Goal: Task Accomplishment & Management: Use online tool/utility

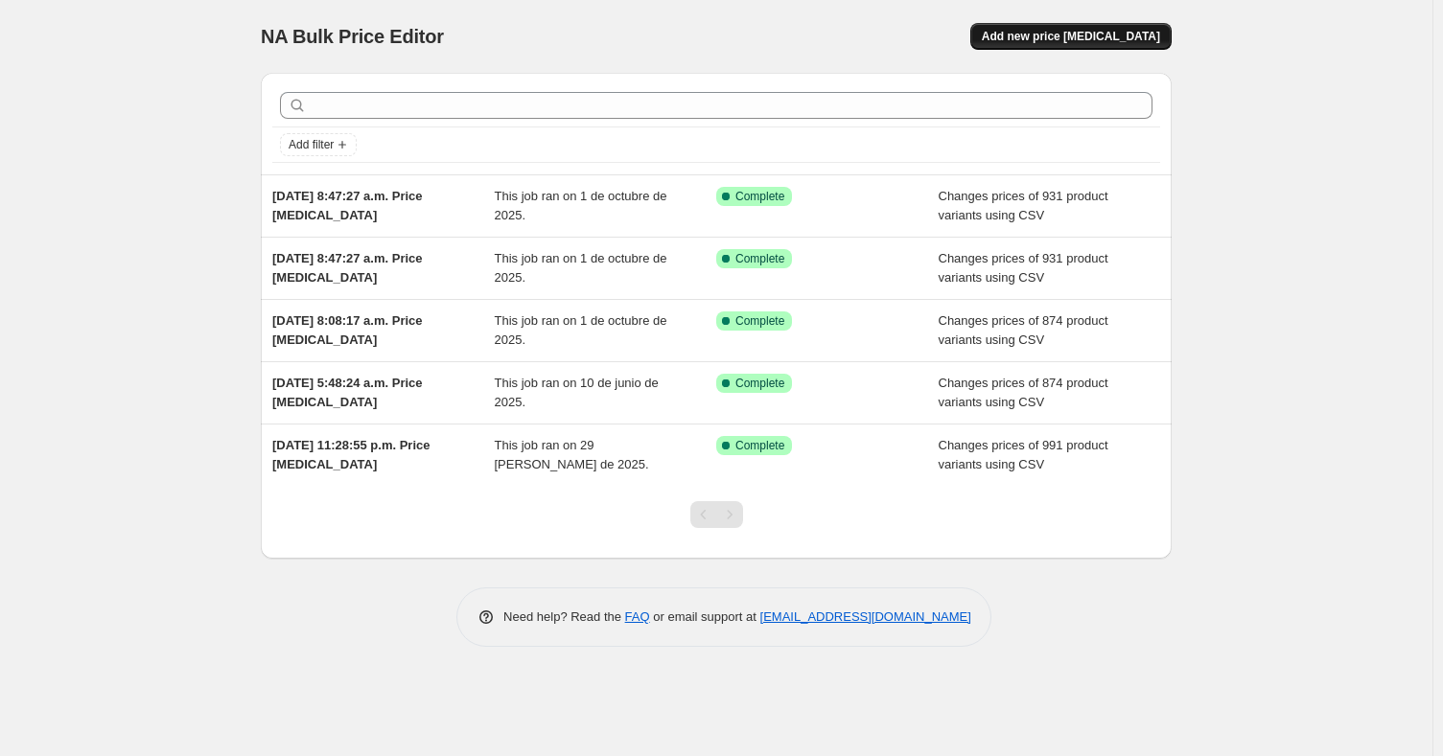
click at [1068, 37] on span "Add new price [MEDICAL_DATA]" at bounding box center [1071, 36] width 178 height 15
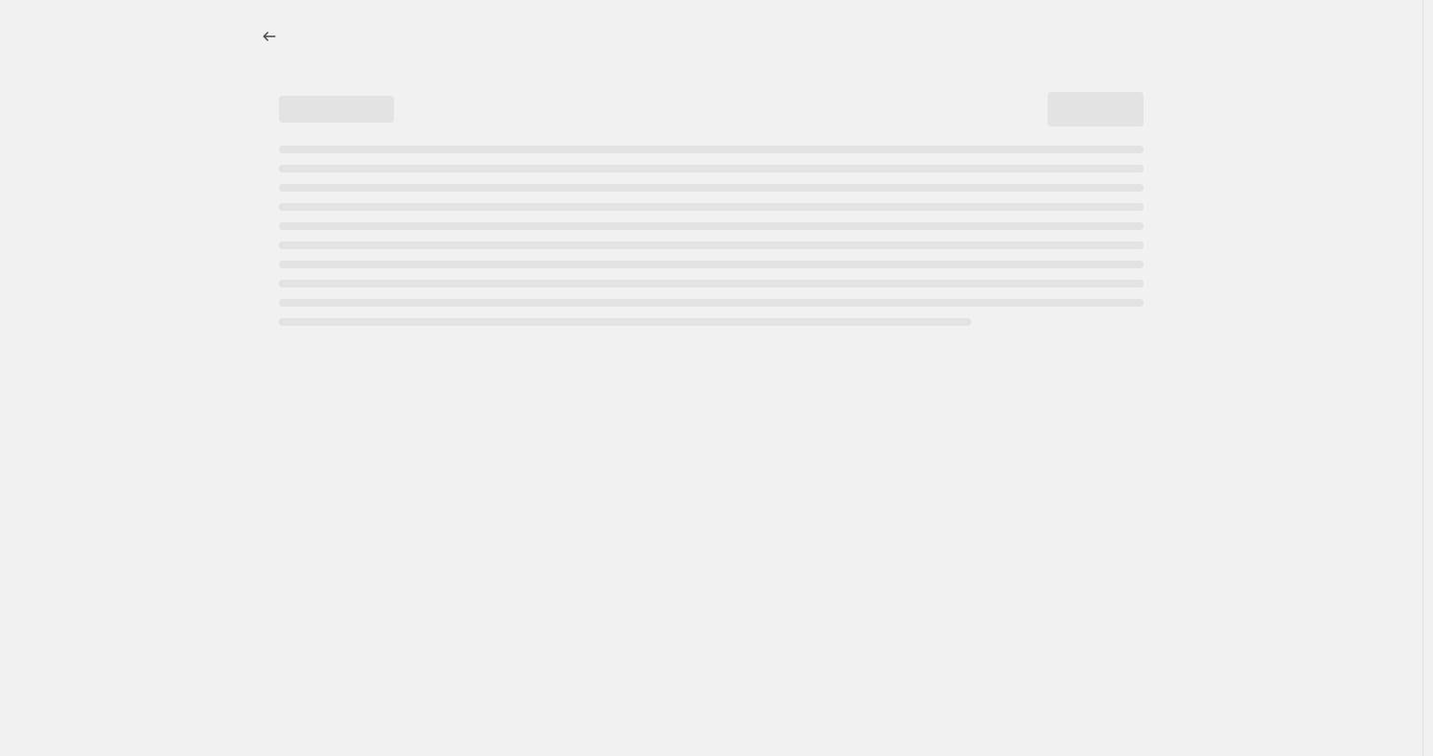
select select "percentage"
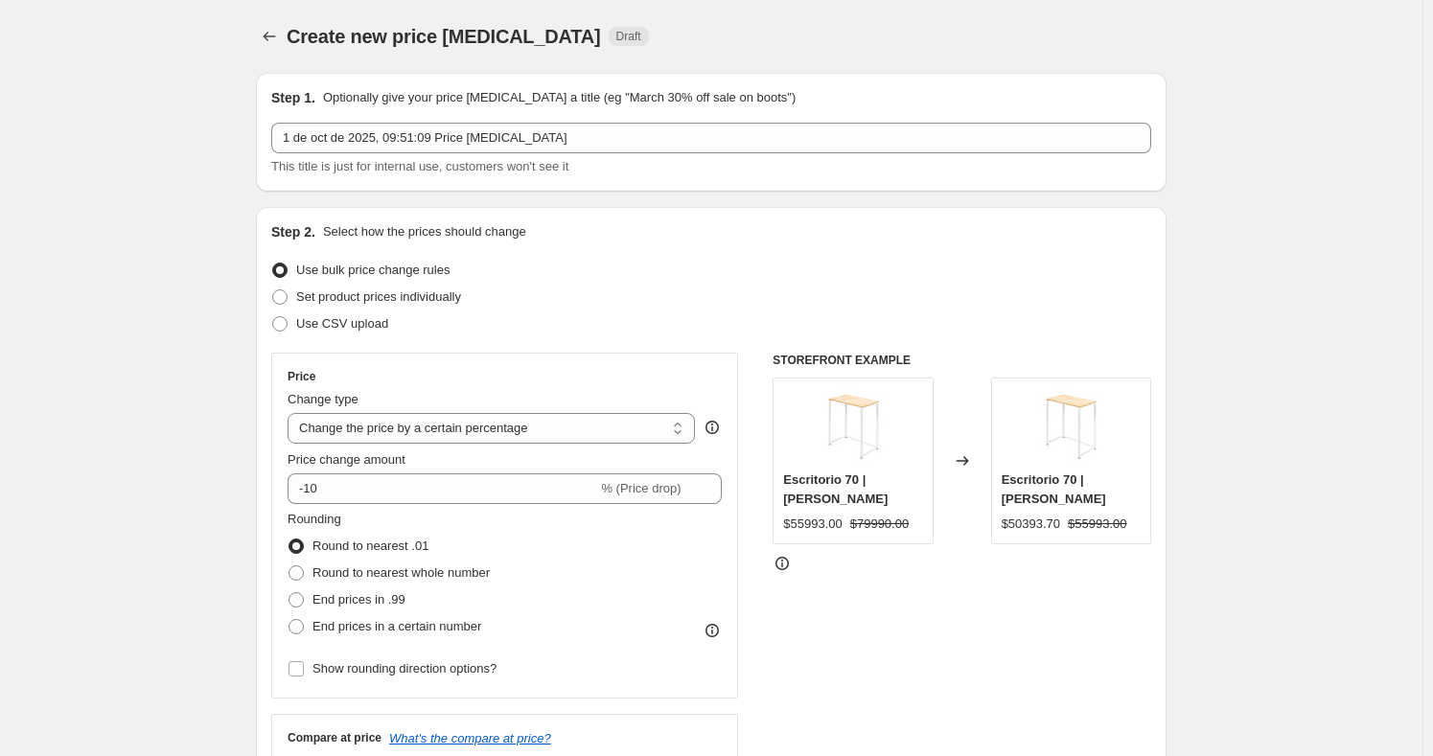
click at [914, 45] on div "Create new price [MEDICAL_DATA] Draft" at bounding box center [711, 36] width 911 height 27
click at [288, 331] on span at bounding box center [279, 323] width 15 height 15
click at [273, 317] on input "Use CSV upload" at bounding box center [272, 316] width 1 height 1
radio input "true"
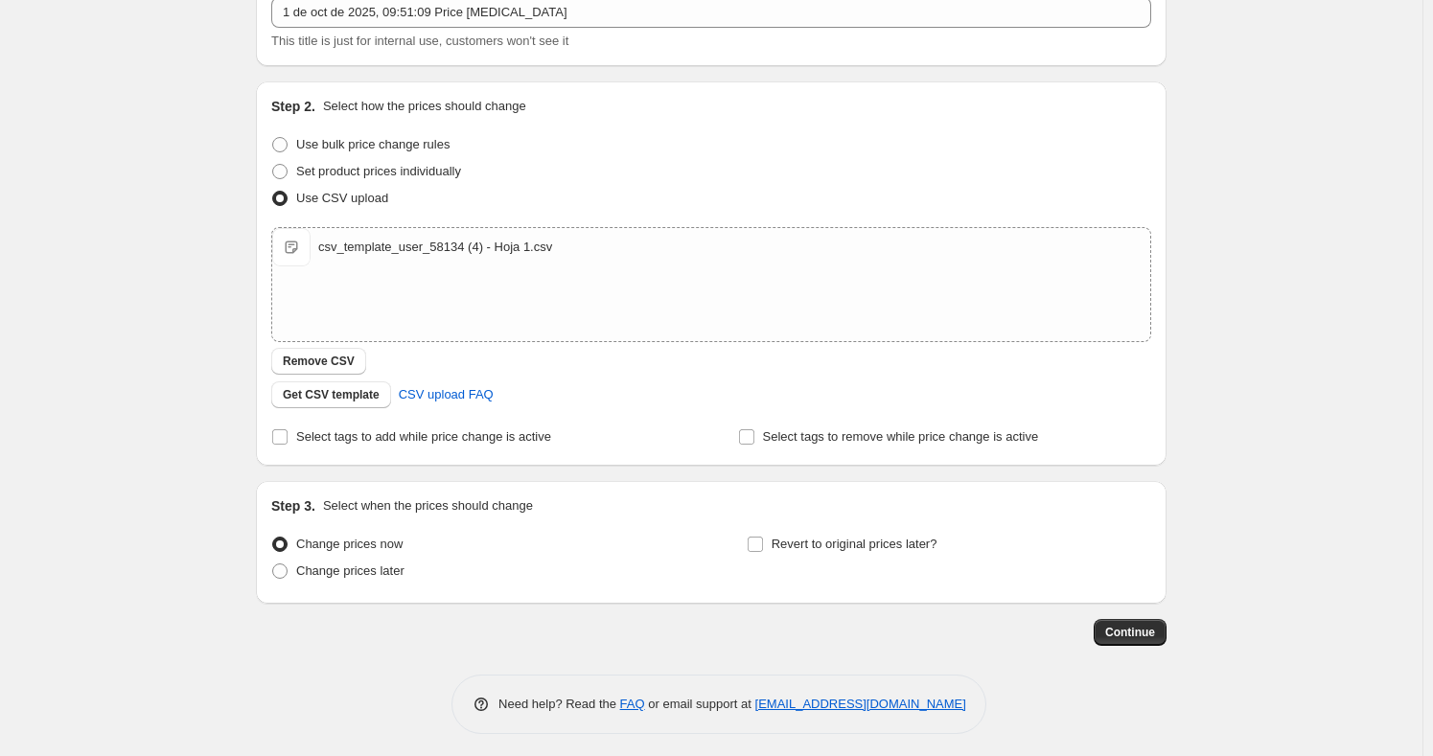
scroll to position [131, 0]
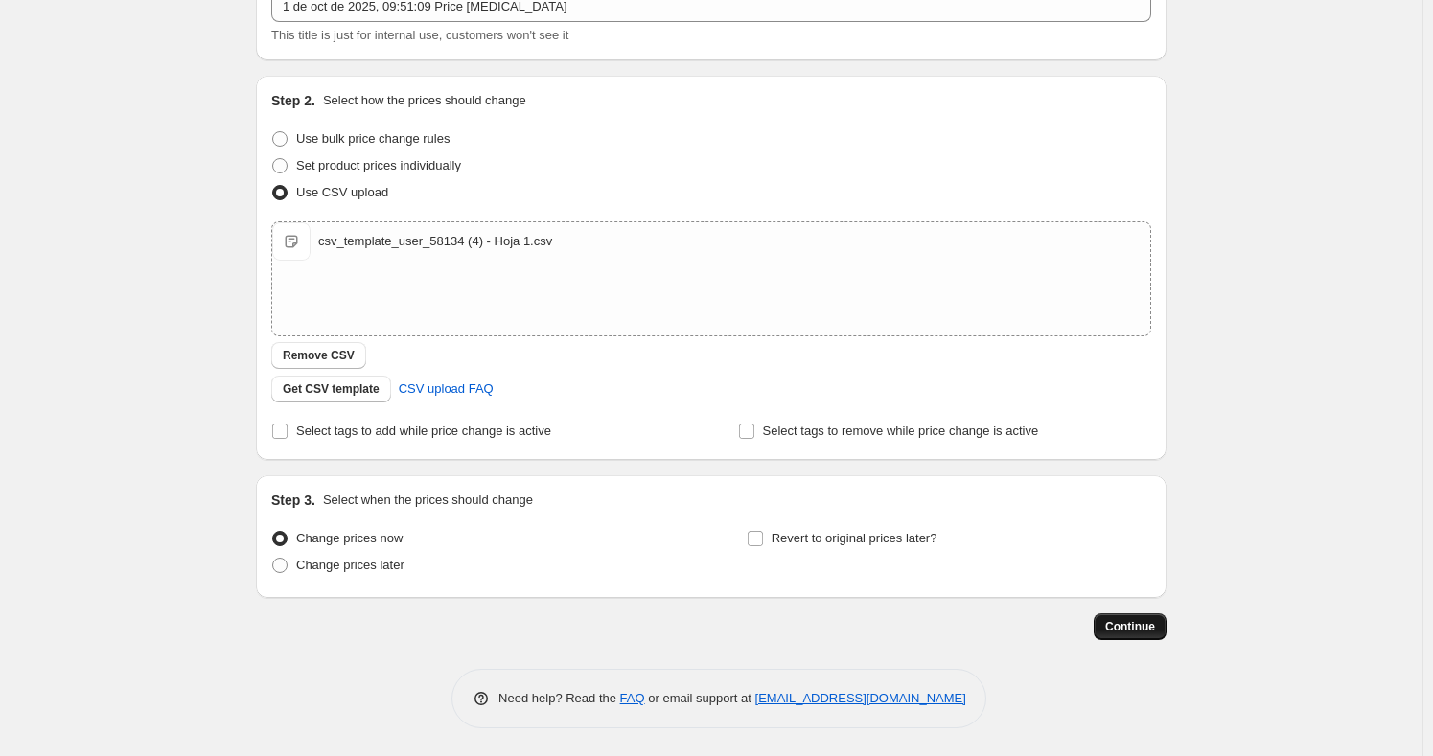
click at [1144, 630] on span "Continue" at bounding box center [1130, 626] width 50 height 15
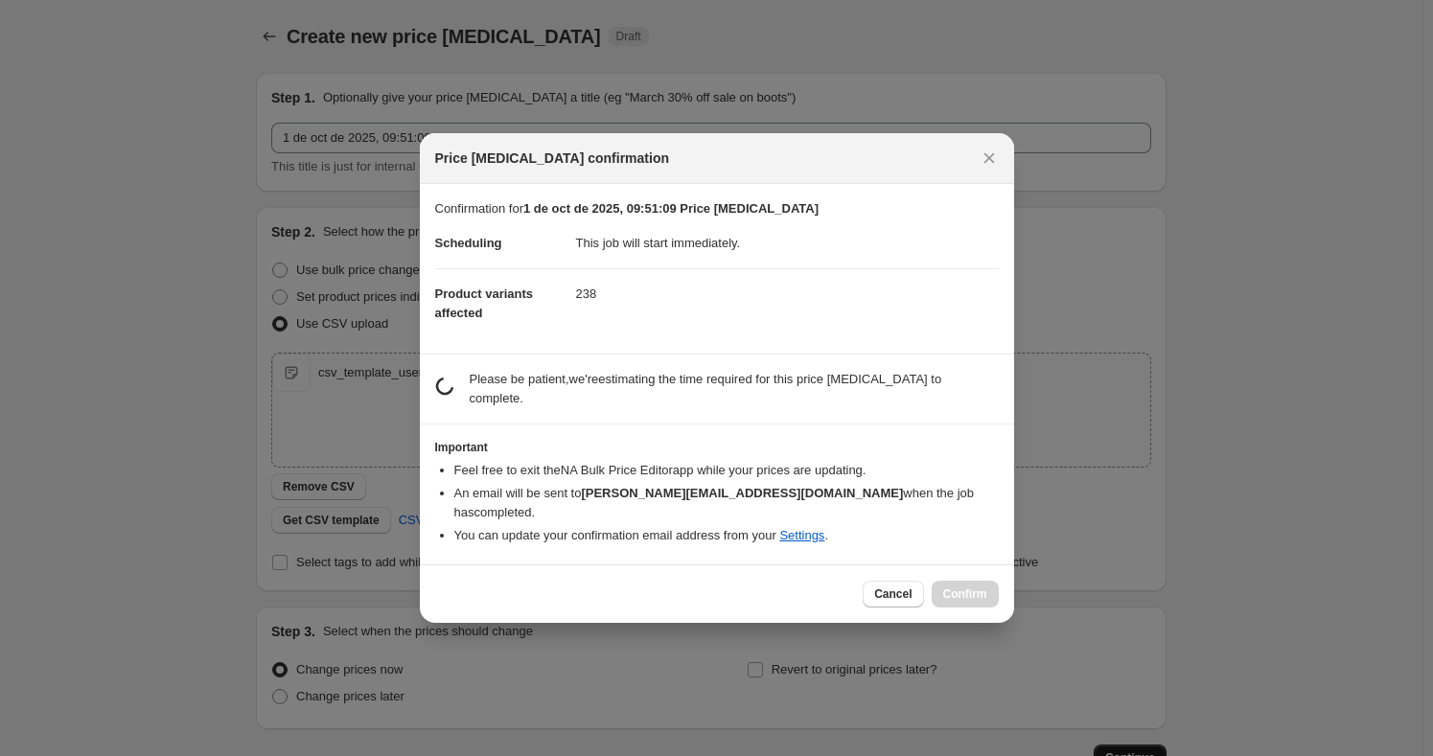
scroll to position [0, 0]
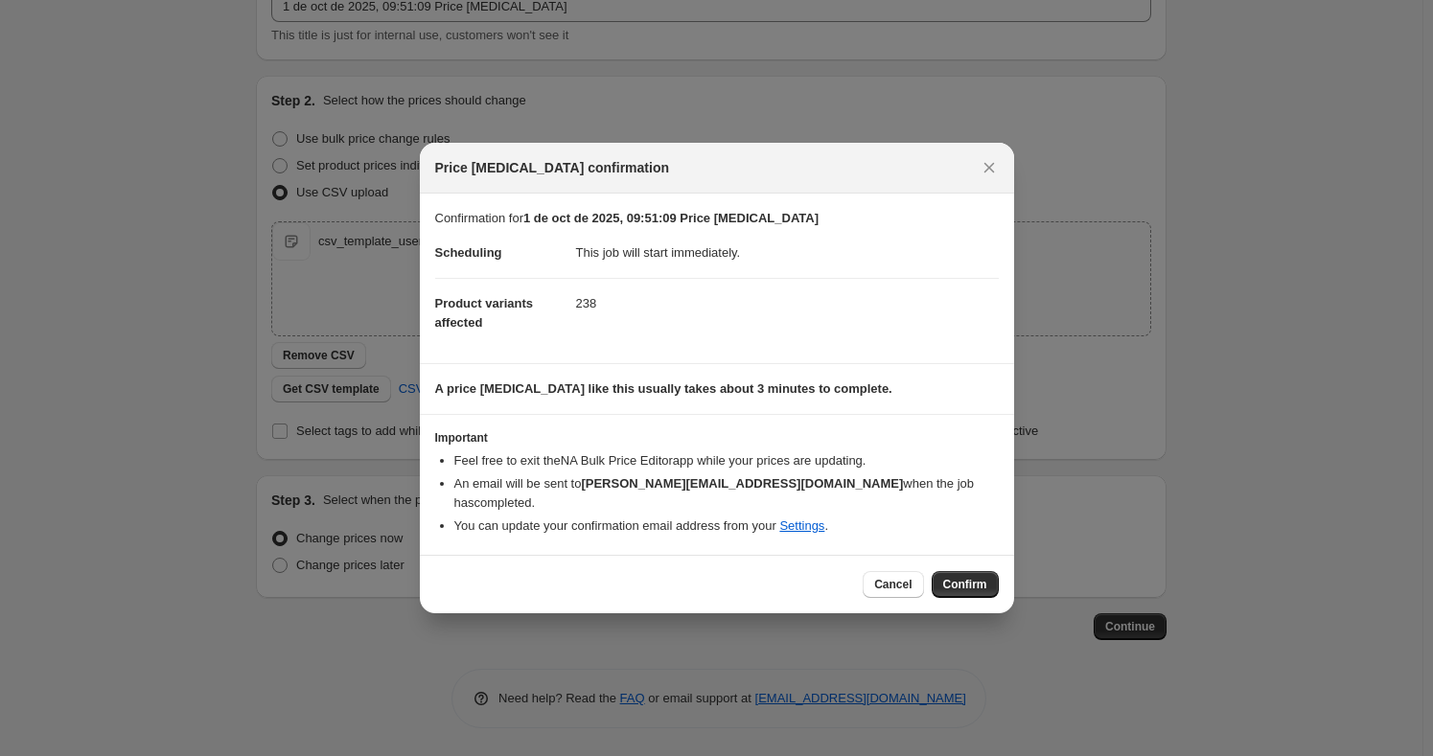
click at [963, 577] on span "Confirm" at bounding box center [965, 584] width 44 height 15
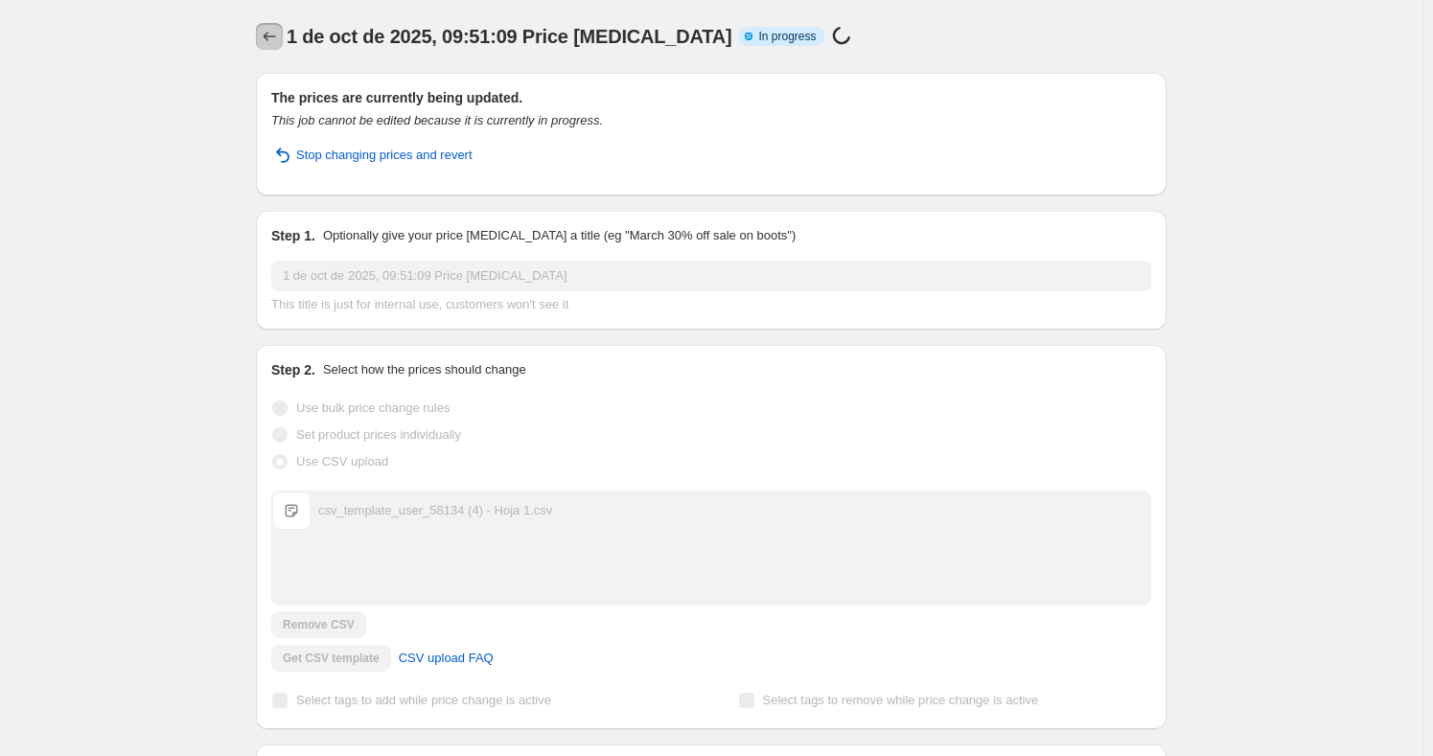
click at [272, 38] on icon "Price change jobs" at bounding box center [269, 36] width 19 height 19
